Goal: Task Accomplishment & Management: Manage account settings

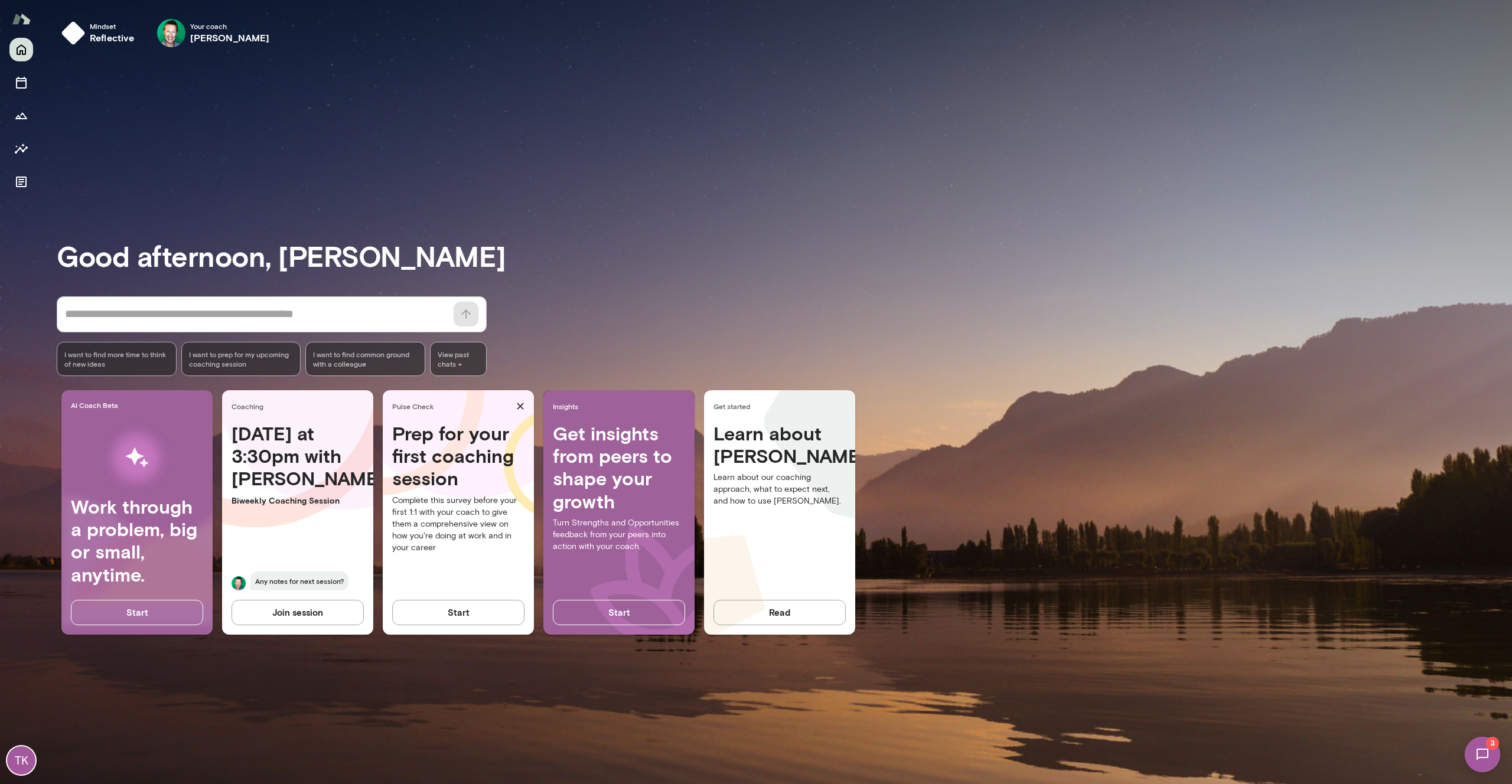
click at [23, 760] on div "TK" at bounding box center [21, 760] width 28 height 28
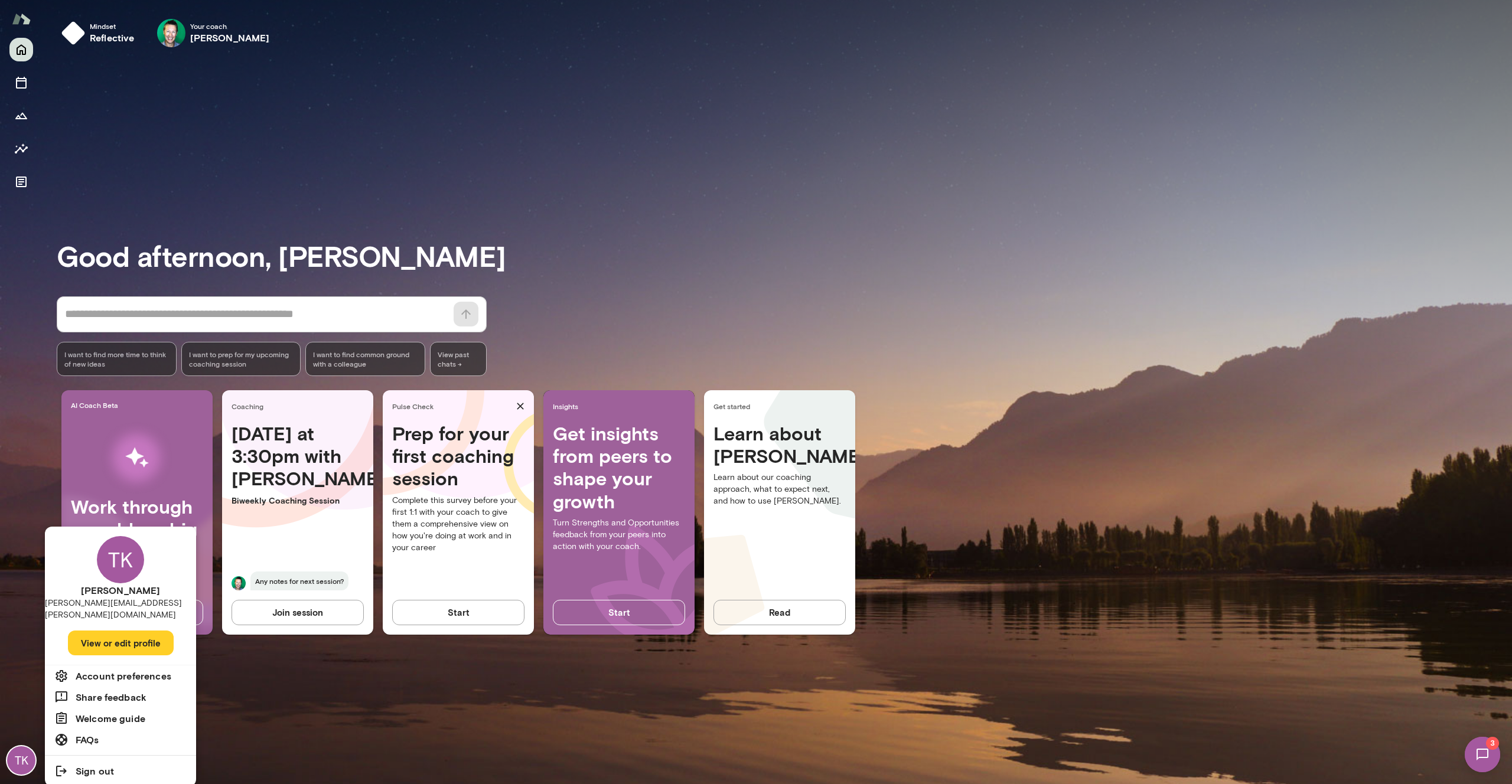
click at [131, 637] on button "View or edit profile" at bounding box center [121, 643] width 105 height 25
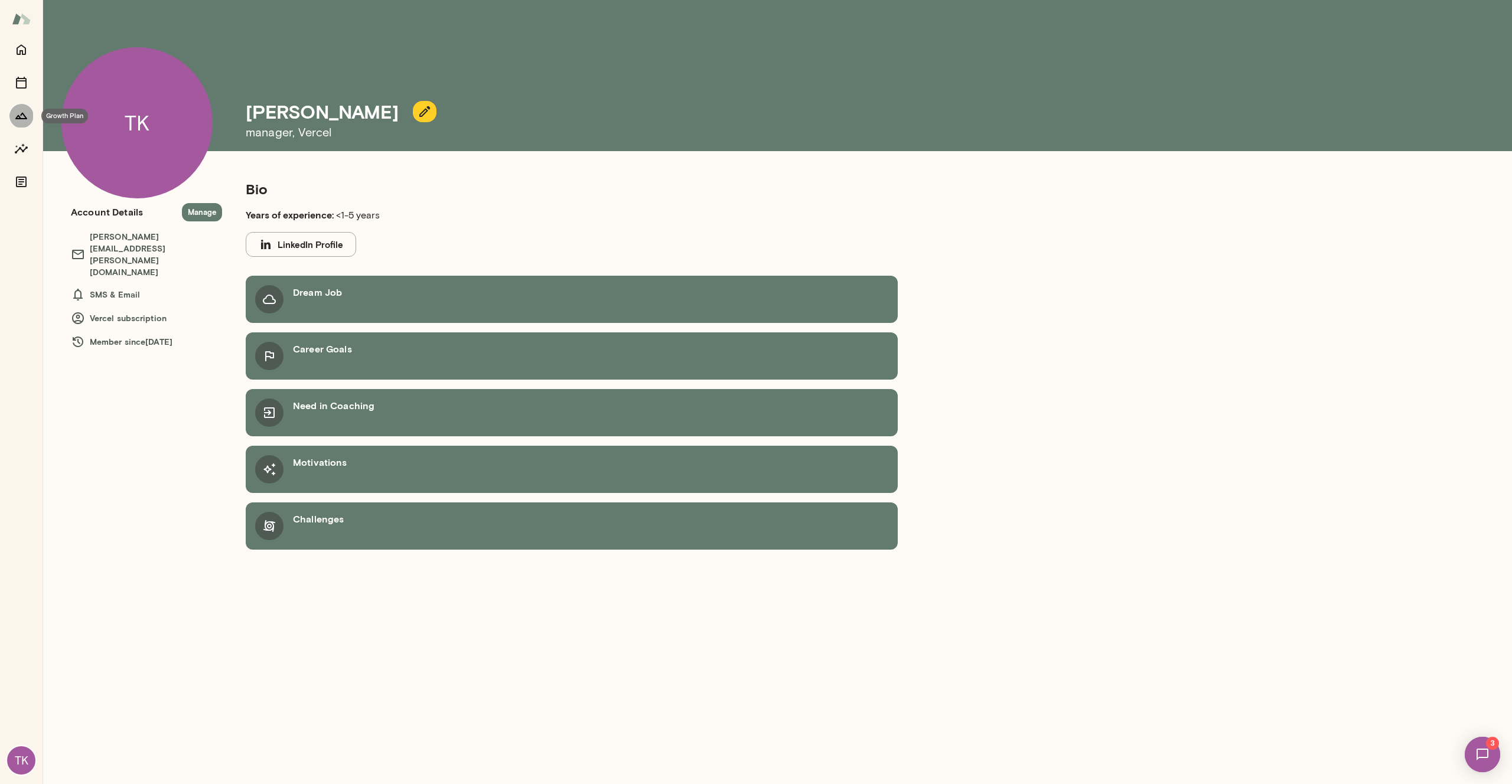
click at [19, 114] on icon "Growth Plan" at bounding box center [21, 115] width 14 height 14
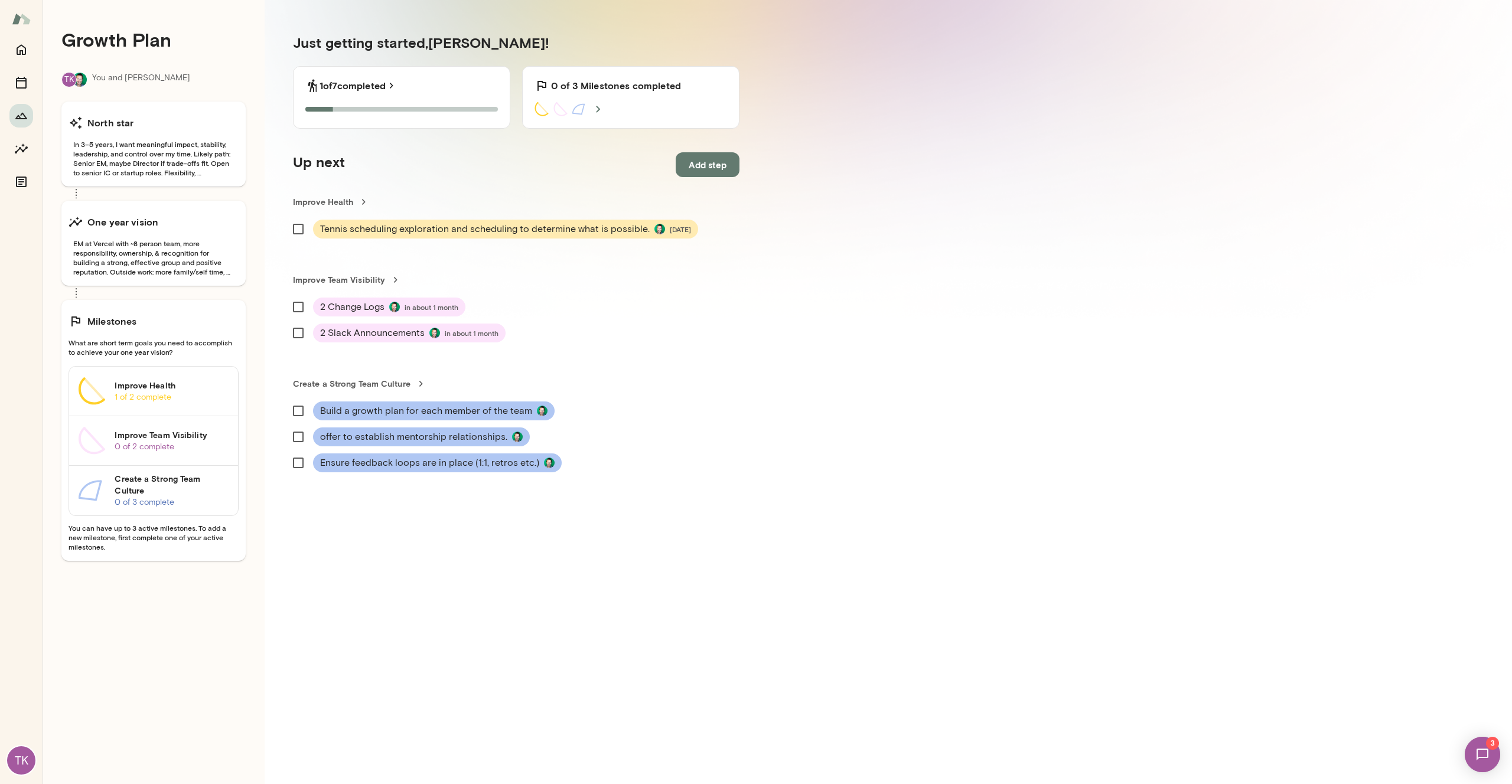
click at [584, 110] on icon at bounding box center [579, 109] width 14 height 14
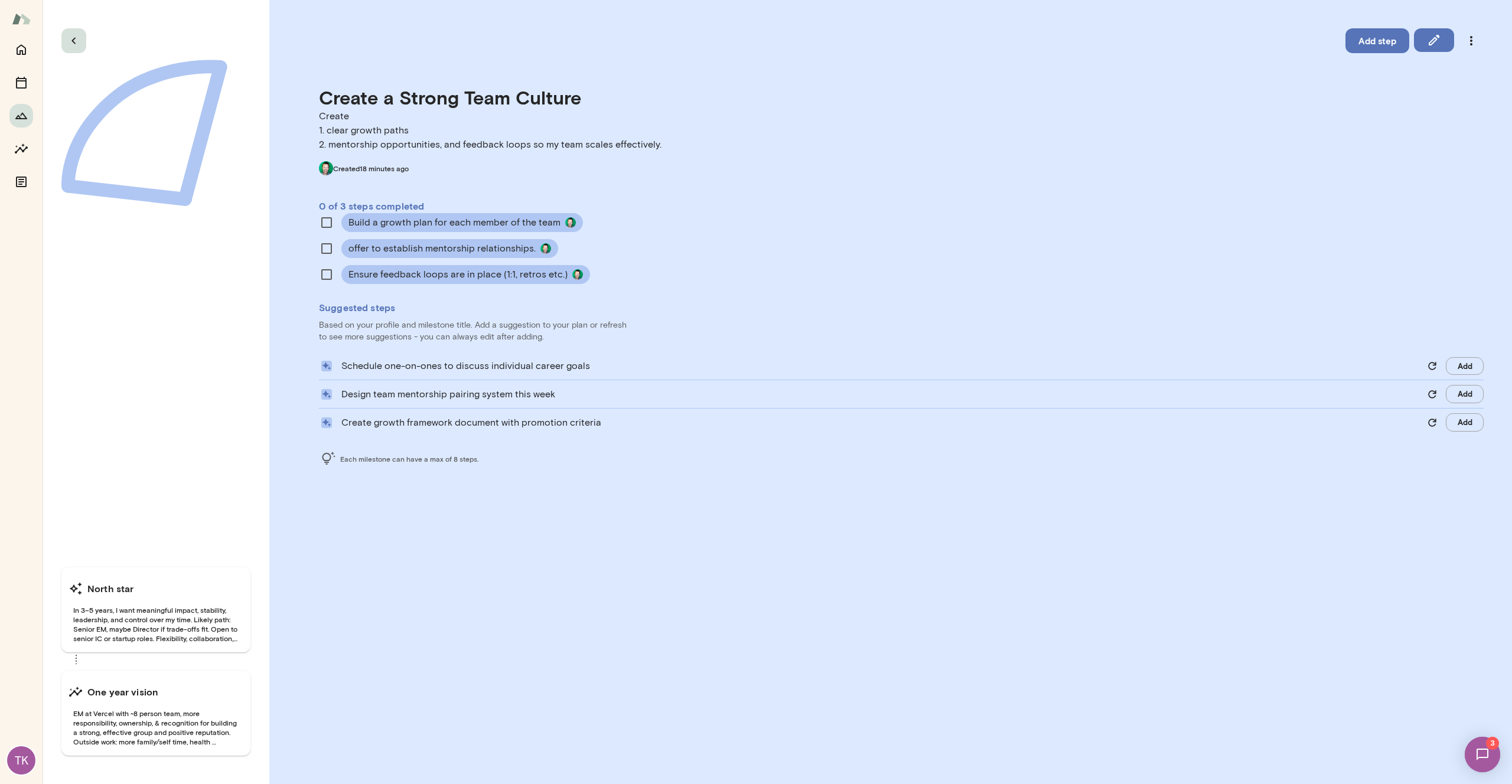
click at [73, 39] on icon "button" at bounding box center [73, 40] width 4 height 7
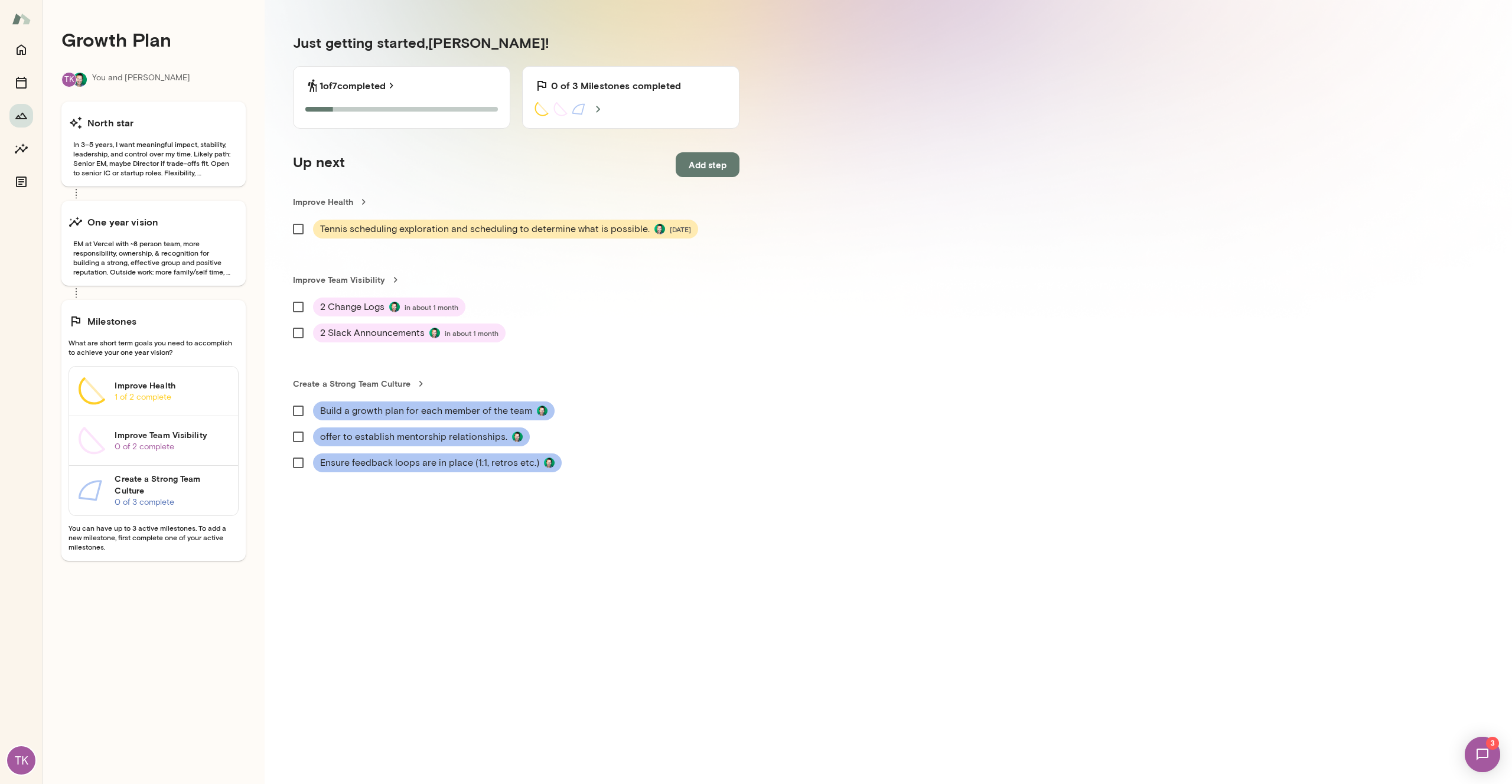
click at [128, 359] on div "Milestones What are short term goals you need to accomplish to achieve your one…" at bounding box center [153, 430] width 184 height 261
click at [146, 330] on div "Milestones" at bounding box center [153, 321] width 170 height 24
click at [119, 322] on h6 "Milestones" at bounding box center [112, 321] width 50 height 14
click at [72, 336] on div "Milestones What are short term goals you need to accomplish to achieve your one…" at bounding box center [153, 430] width 184 height 261
click at [110, 337] on div "Milestones What are short term goals you need to accomplish to achieve your one…" at bounding box center [153, 430] width 184 height 261
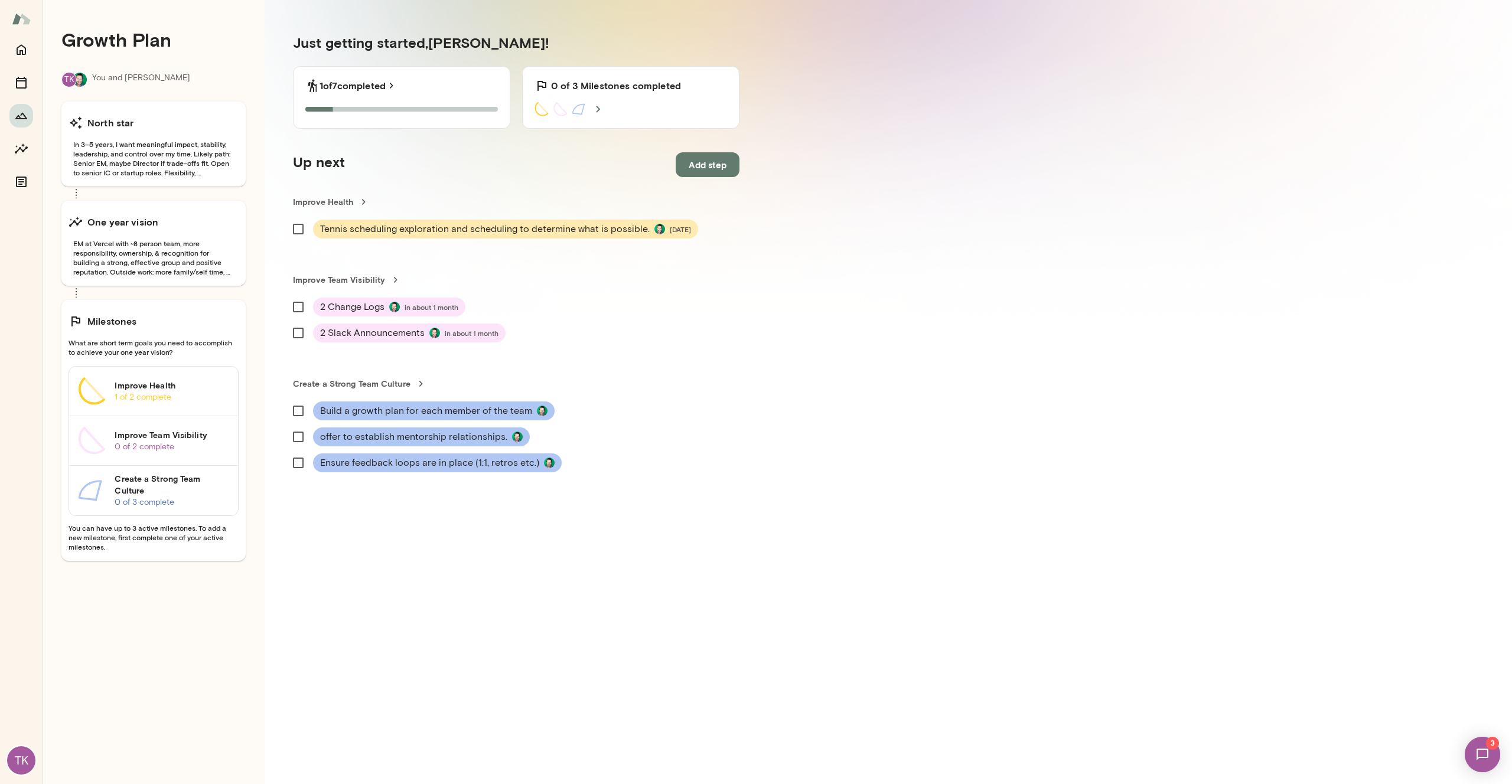
click at [139, 523] on span "You can have up to 3 active milestones. To add a new milestone, first complete …" at bounding box center [153, 537] width 170 height 28
click at [167, 445] on p "0 of 2 complete" at bounding box center [172, 447] width 114 height 12
